Goal: Task Accomplishment & Management: Manage account settings

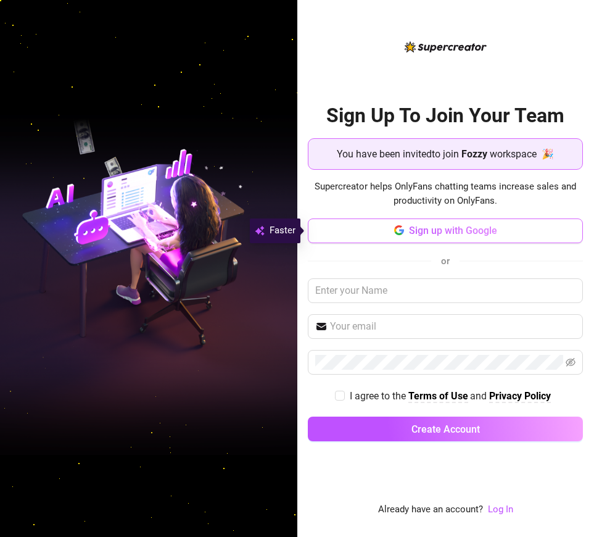
click at [450, 235] on span "Sign up with Google" at bounding box center [453, 231] width 88 height 12
click at [461, 228] on span "Sign up with Google" at bounding box center [453, 231] width 88 height 12
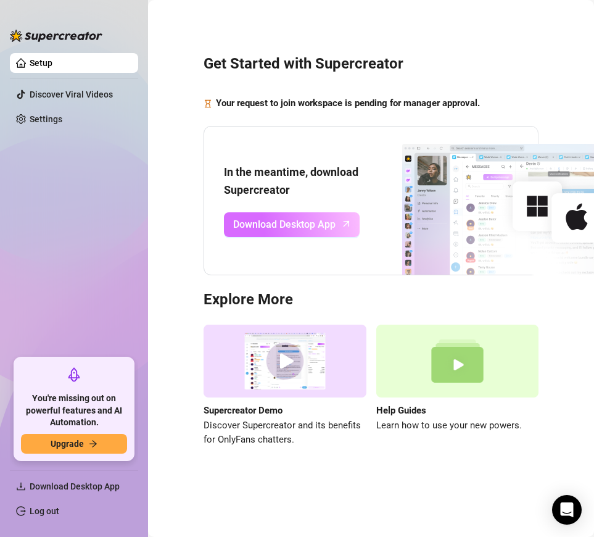
click at [326, 219] on span "Download Desktop App" at bounding box center [284, 224] width 102 height 15
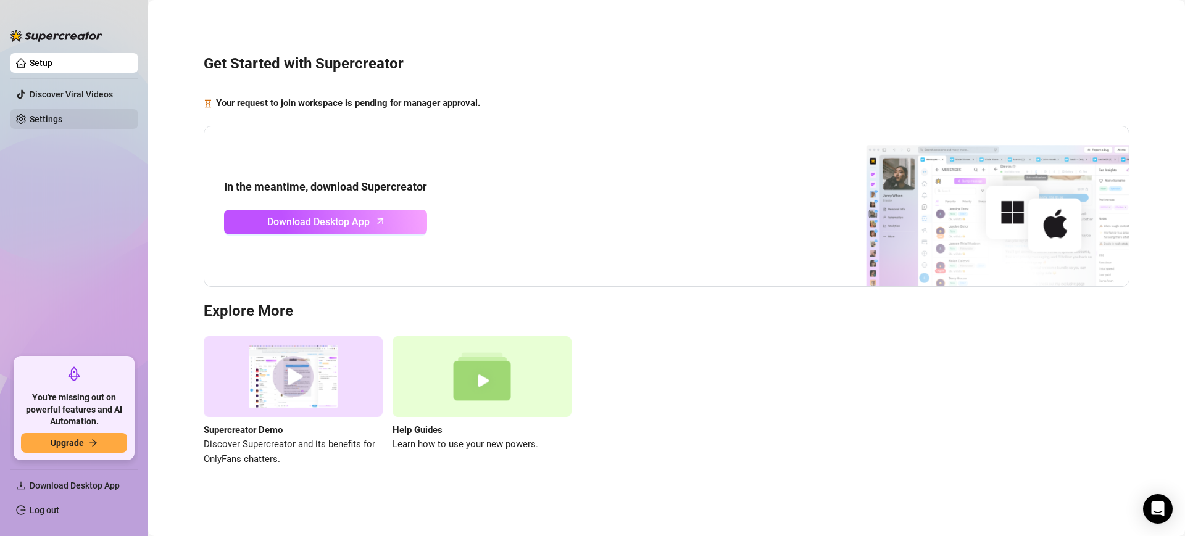
click at [56, 120] on link "Settings" at bounding box center [46, 119] width 33 height 10
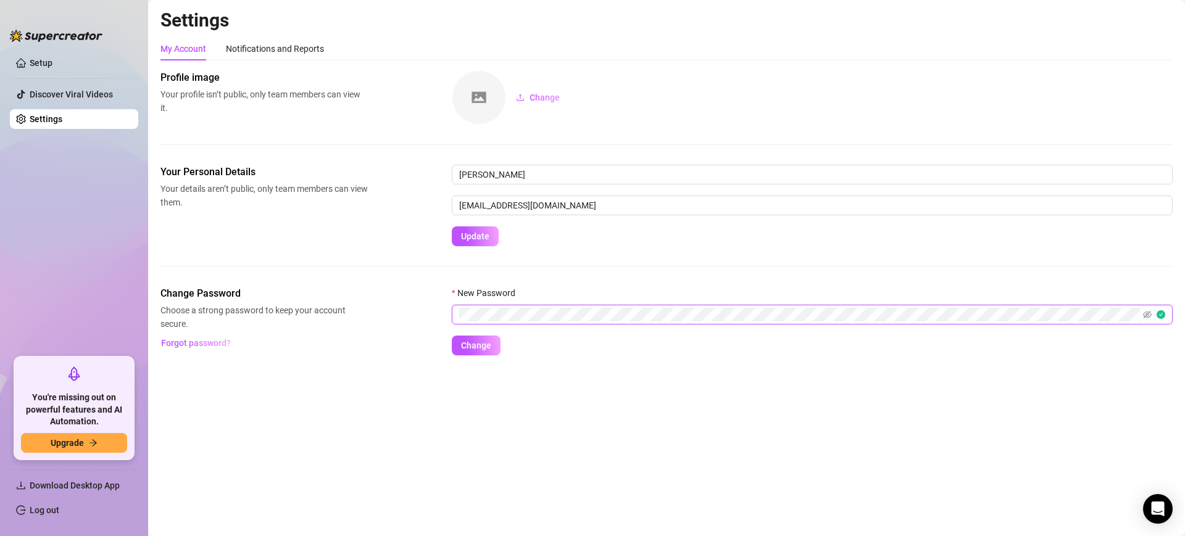
click at [452, 336] on button "Change" at bounding box center [476, 346] width 49 height 20
click at [475, 352] on button "Change" at bounding box center [476, 346] width 49 height 20
drag, startPoint x: 761, startPoint y: 404, endPoint x: 786, endPoint y: 149, distance: 256.8
click at [475, 402] on main "Settings My Account Notifications and Reports Profile image Your profile isn’t …" at bounding box center [666, 268] width 1037 height 536
drag, startPoint x: 565, startPoint y: 202, endPoint x: 396, endPoint y: 193, distance: 170.0
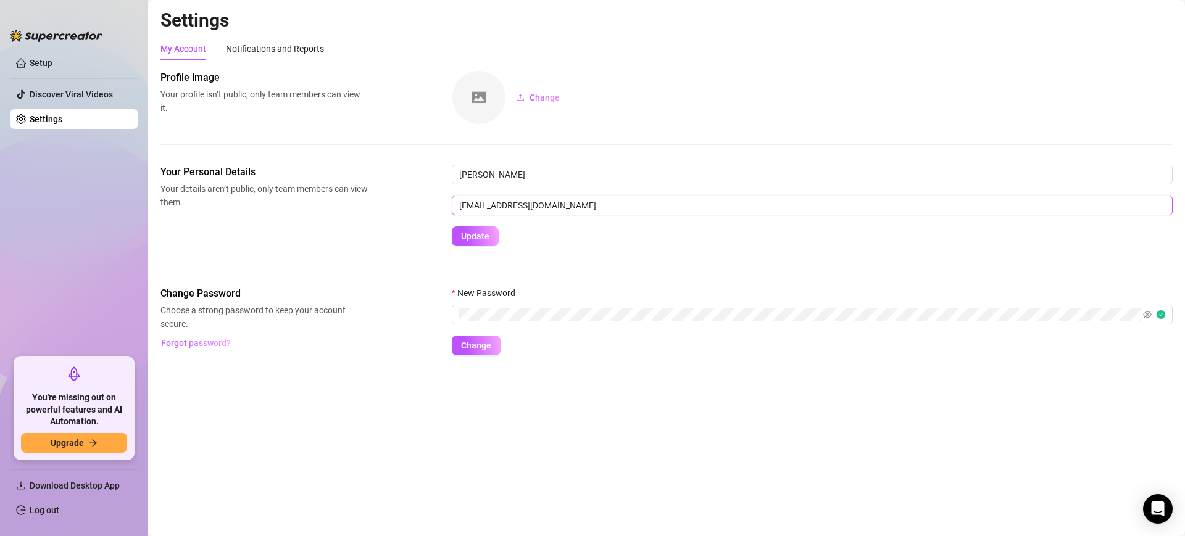
click at [396, 193] on div "Your Personal Details Your details aren’t public, only team members can view th…" at bounding box center [667, 205] width 1012 height 81
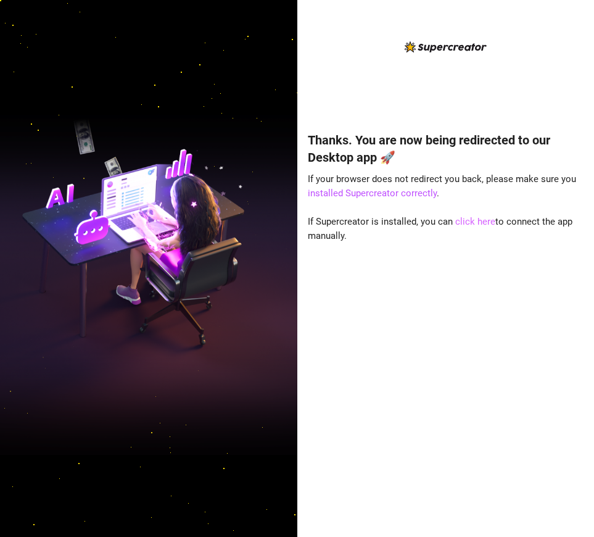
click at [470, 223] on link "click here" at bounding box center [476, 221] width 40 height 11
click at [474, 218] on link "click here" at bounding box center [476, 221] width 40 height 11
click at [407, 193] on link "installed Supercreator correctly" at bounding box center [372, 193] width 129 height 11
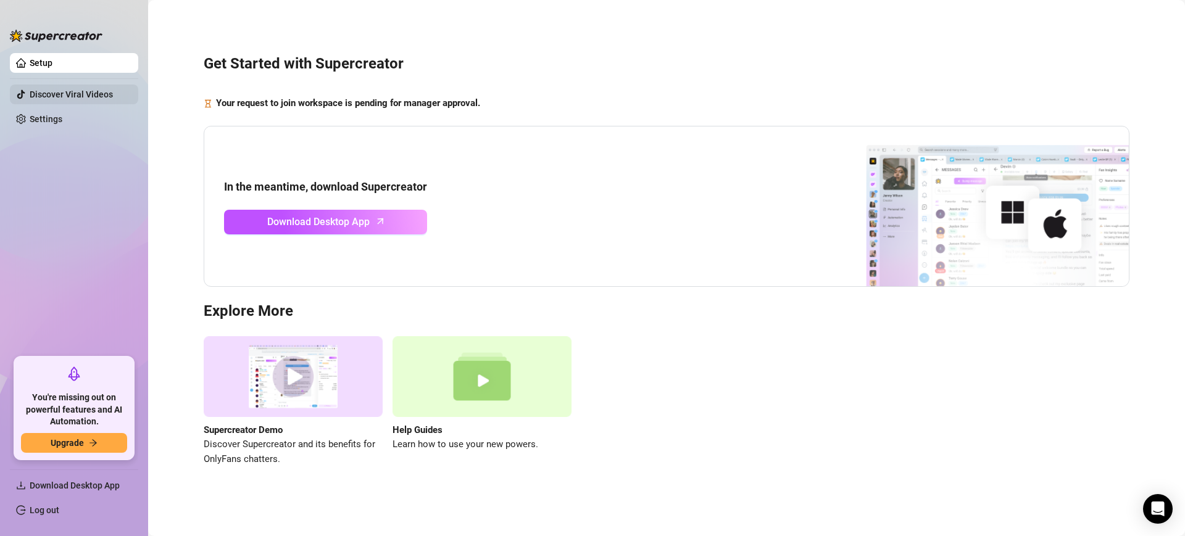
click at [38, 99] on link "Discover Viral Videos" at bounding box center [71, 95] width 83 height 10
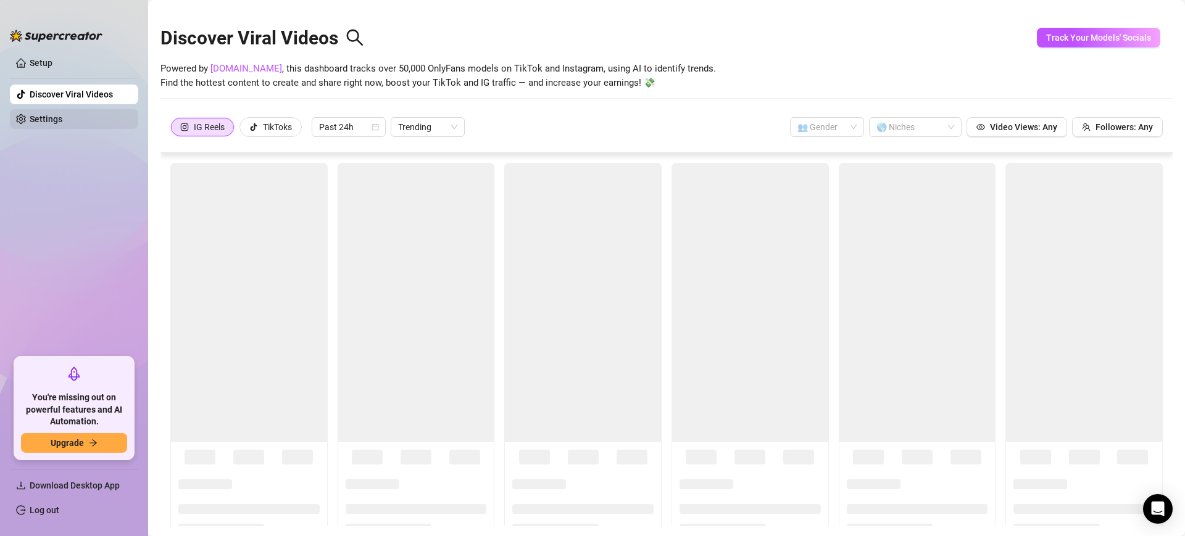
click at [46, 114] on link "Settings" at bounding box center [46, 119] width 33 height 10
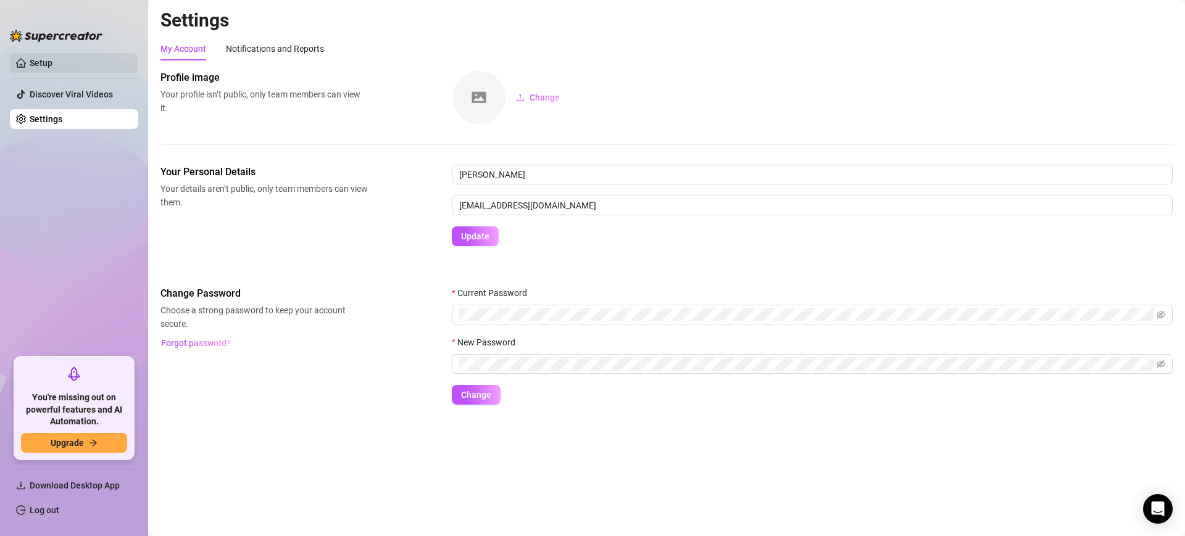
click at [52, 58] on link "Setup" at bounding box center [41, 63] width 23 height 10
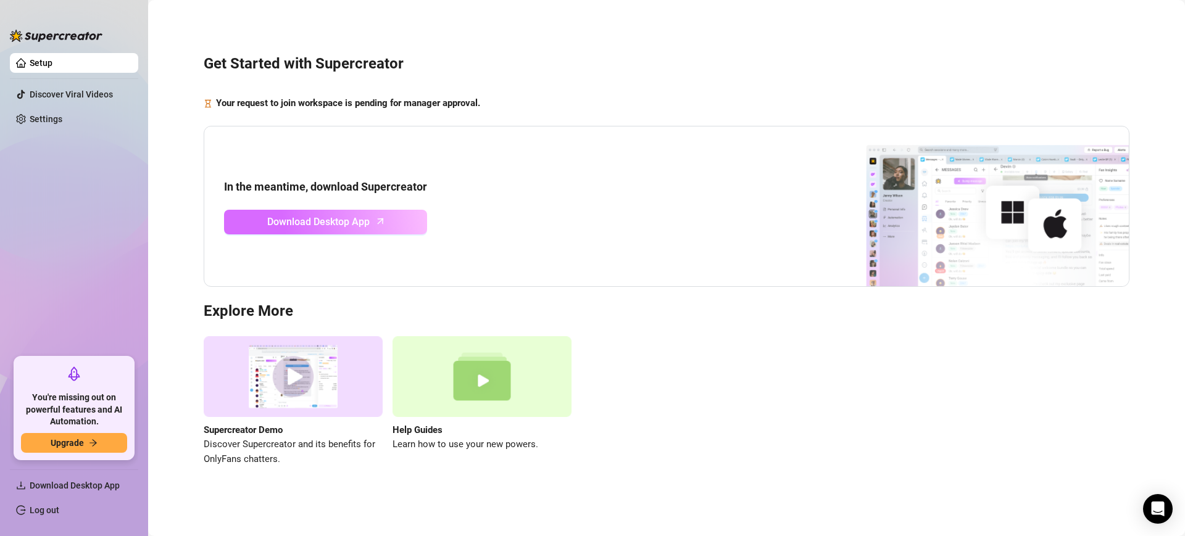
click at [332, 217] on span "Download Desktop App" at bounding box center [318, 221] width 102 height 15
